Goal: Transaction & Acquisition: Purchase product/service

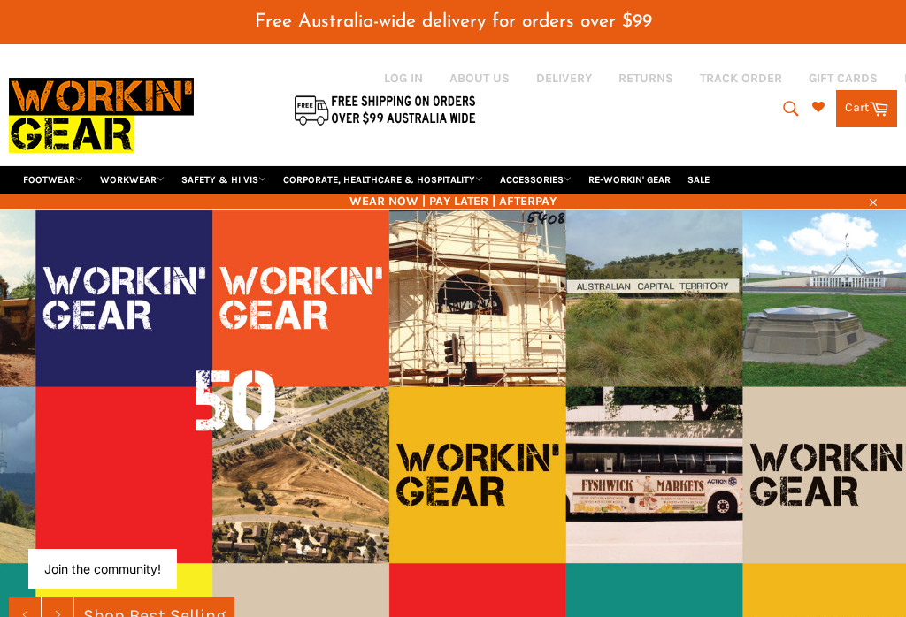
click at [66, 166] on link "FOOTWEAR" at bounding box center [53, 179] width 74 height 27
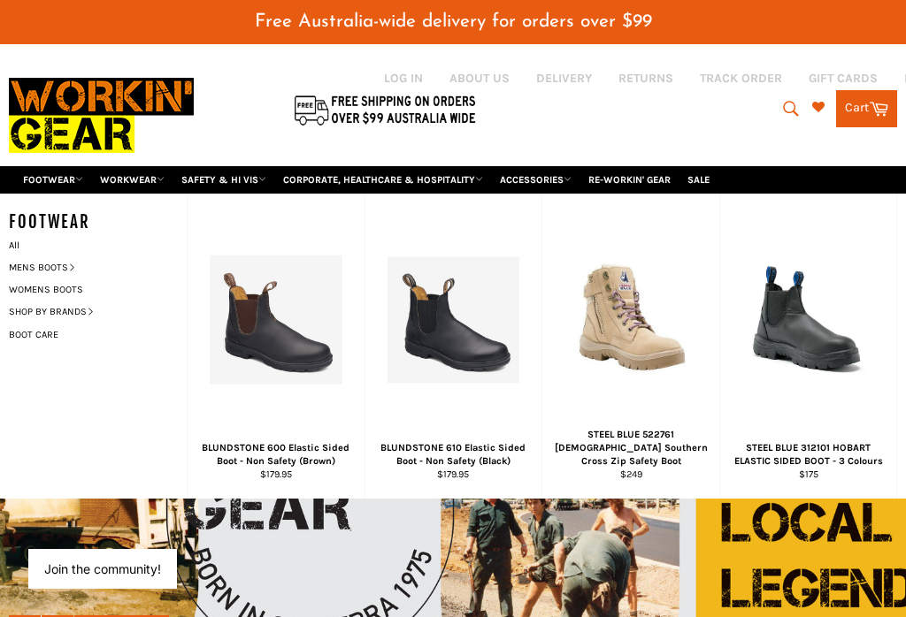
click at [42, 115] on img at bounding box center [101, 115] width 185 height 100
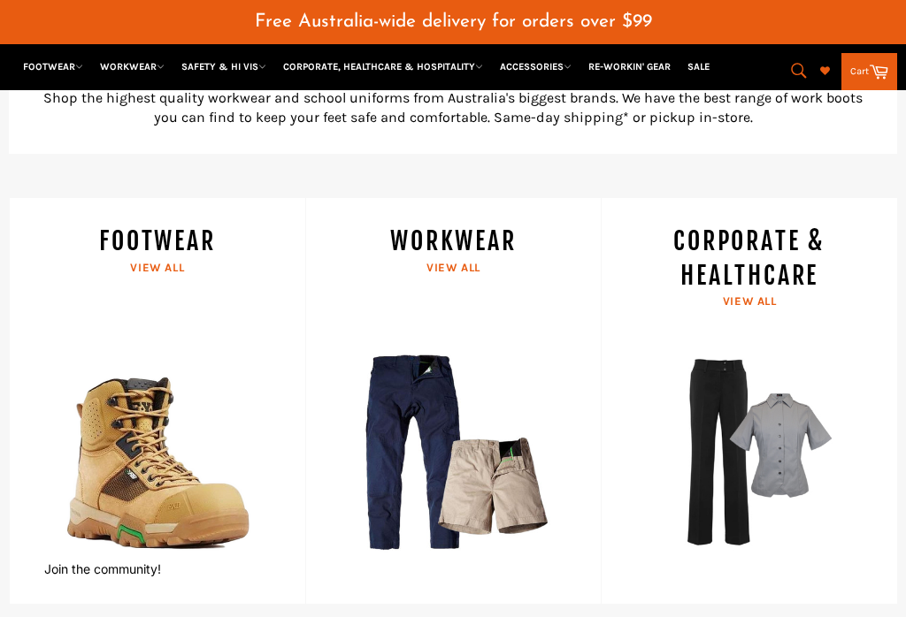
scroll to position [733, 0]
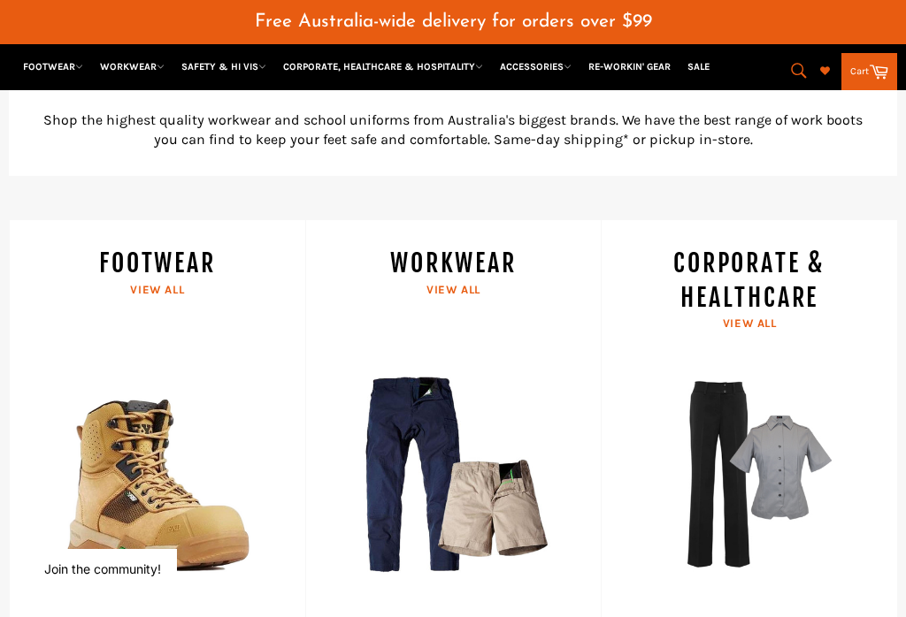
click at [150, 251] on link "FOOTWEAR View all" at bounding box center [157, 423] width 296 height 407
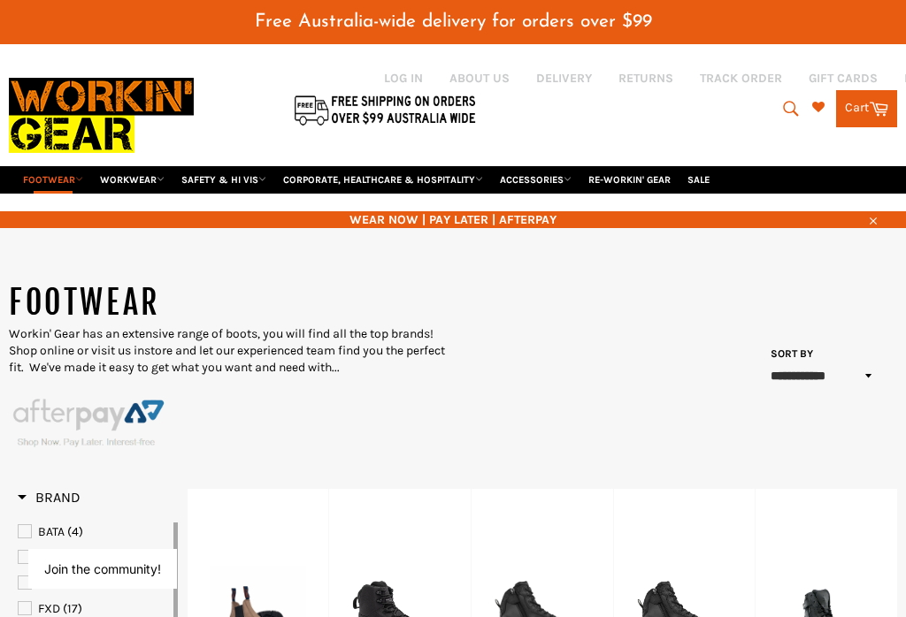
click at [54, 525] on span "BATA" at bounding box center [51, 532] width 27 height 15
